Goal: Task Accomplishment & Management: Use online tool/utility

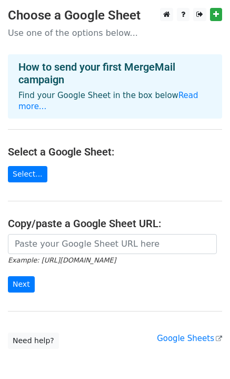
scroll to position [42, 0]
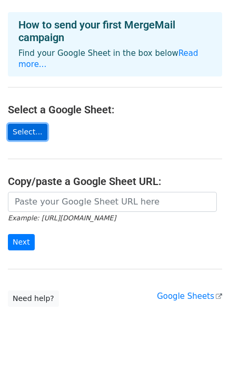
click at [18, 126] on link "Select..." at bounding box center [28, 132] width 40 height 16
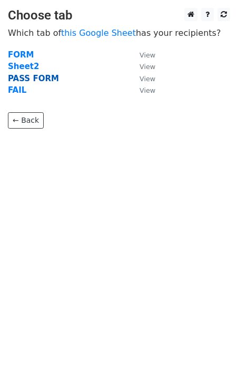
click at [21, 75] on strong "PASS FORM" at bounding box center [33, 78] width 51 height 9
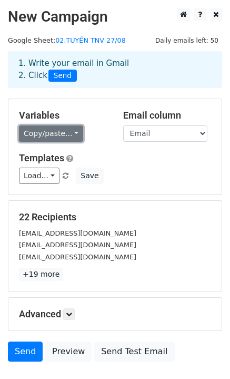
click at [59, 130] on link "Copy/paste..." at bounding box center [51, 133] width 64 height 16
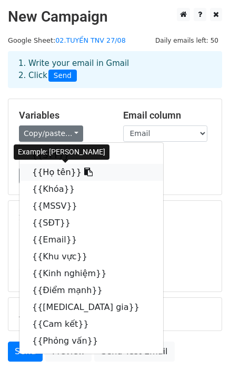
click at [44, 171] on link "{{Họ tên}}" at bounding box center [91, 172] width 144 height 17
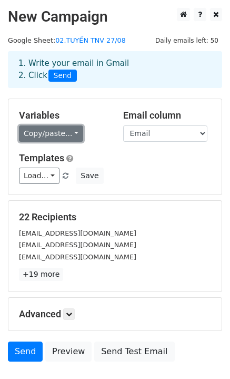
click at [72, 129] on link "Copy/paste..." at bounding box center [51, 133] width 64 height 16
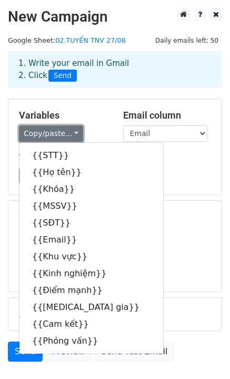
click at [72, 129] on link "Copy/paste..." at bounding box center [51, 133] width 64 height 16
